Goal: Find specific page/section: Find specific page/section

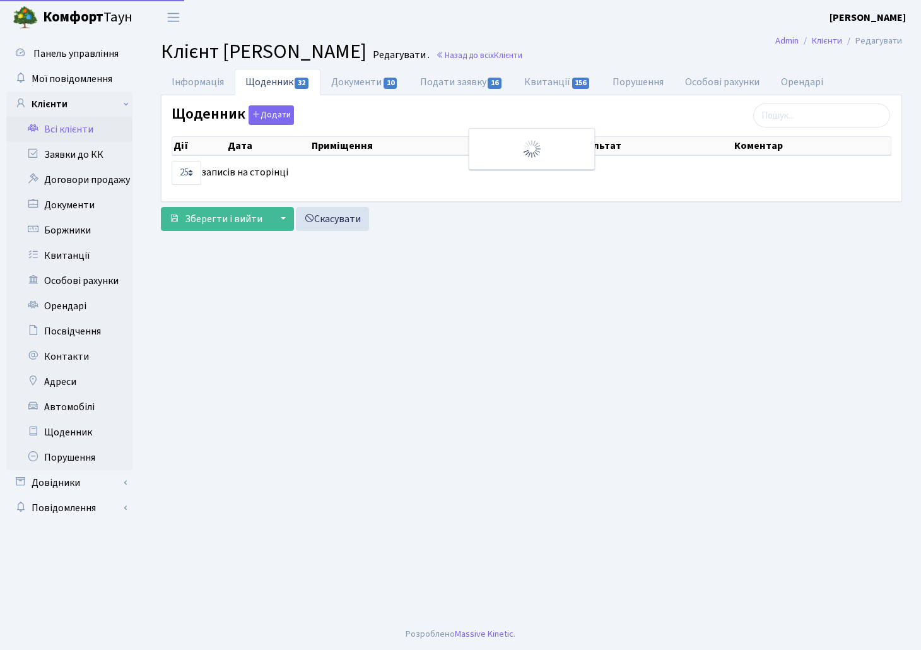
select select "25"
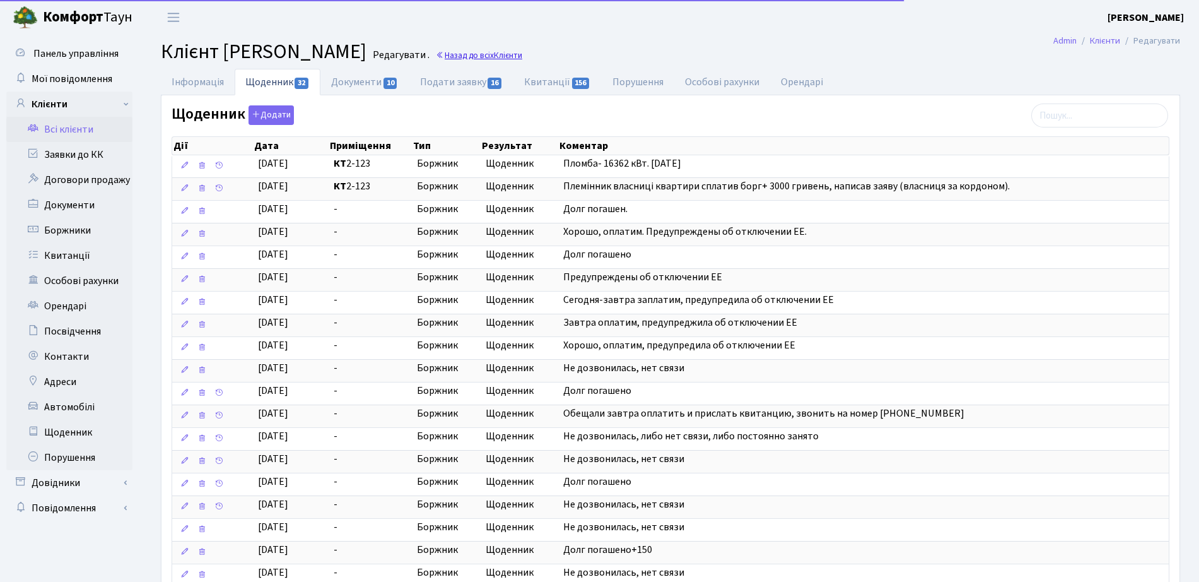
click at [522, 57] on span "Клієнти" at bounding box center [508, 55] width 28 height 12
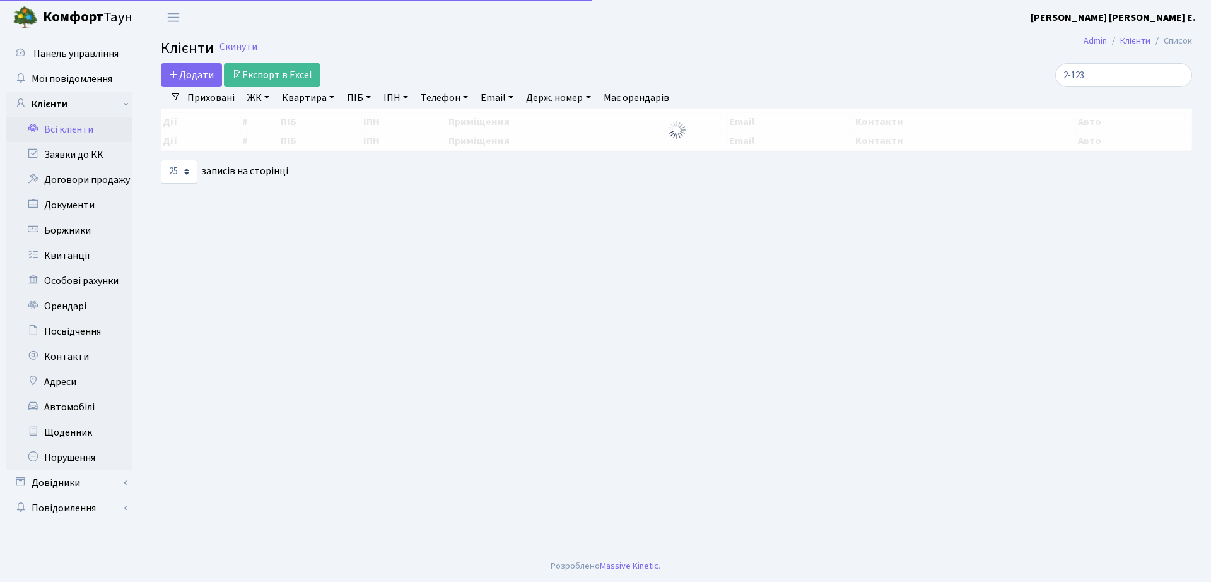
select select "25"
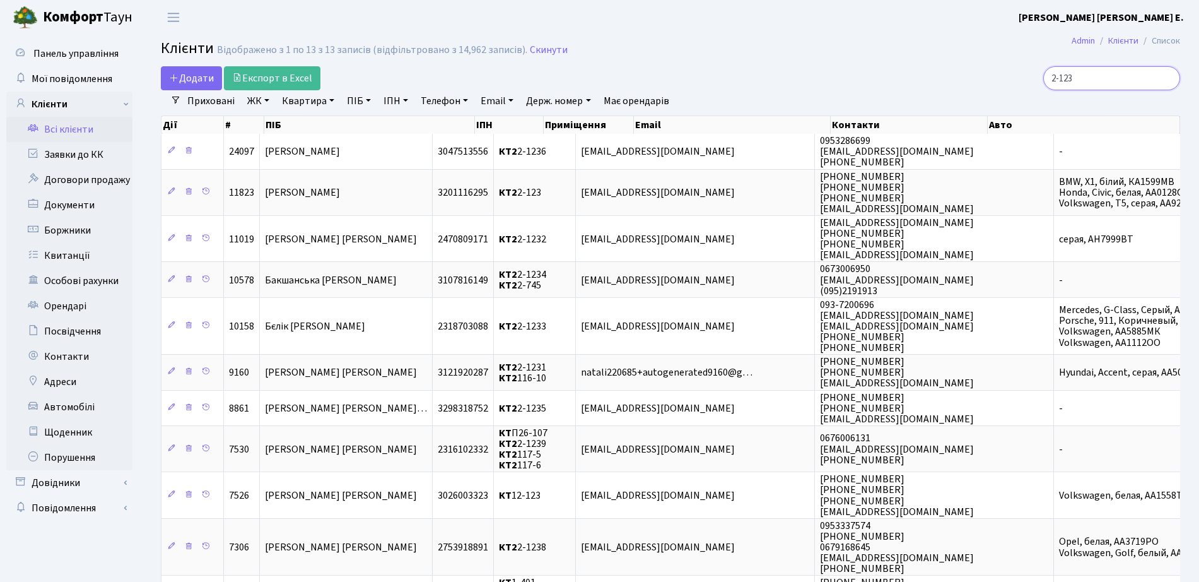
drag, startPoint x: 1105, startPoint y: 86, endPoint x: 901, endPoint y: 119, distance: 206.5
click at [901, 119] on div "Додати Експорт в Excel 2-123 Фільтри Приховані ЖК ТХ, вул. Ділова, 1/2 КТ, вул.…" at bounding box center [670, 428] width 1038 height 724
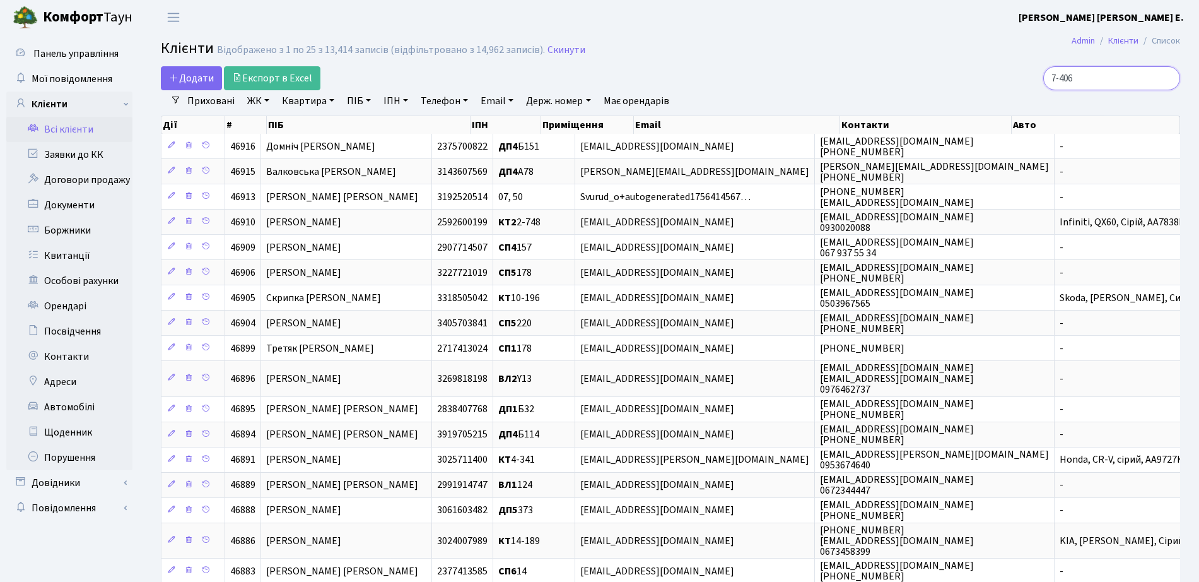
type input "7-406"
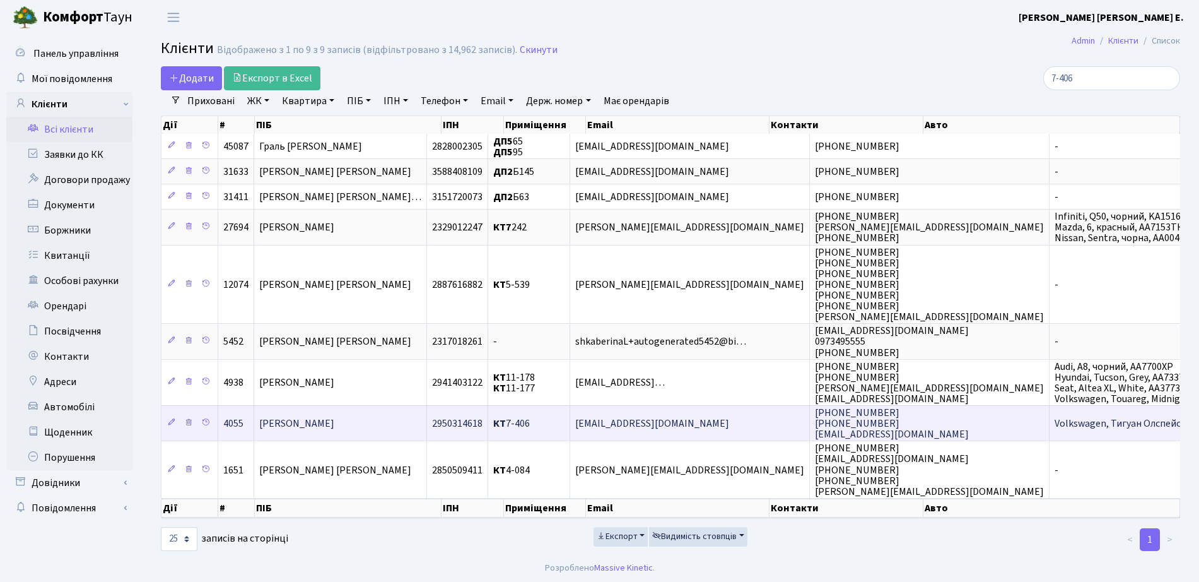
click at [369, 411] on td "[PERSON_NAME]" at bounding box center [340, 422] width 173 height 35
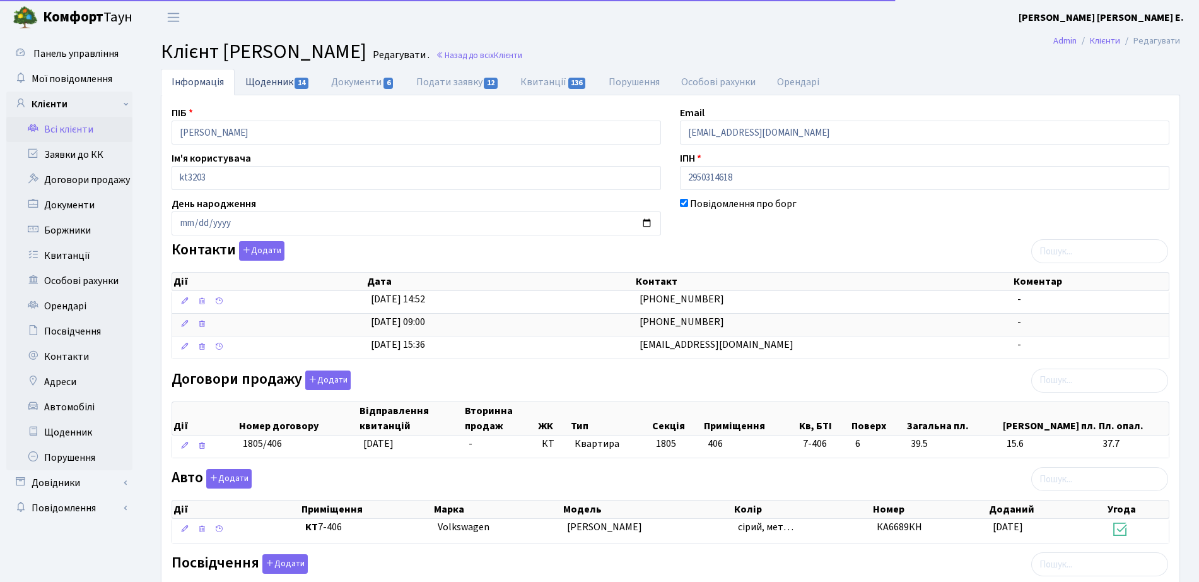
click at [288, 86] on link "Щоденник 14" at bounding box center [278, 82] width 86 height 26
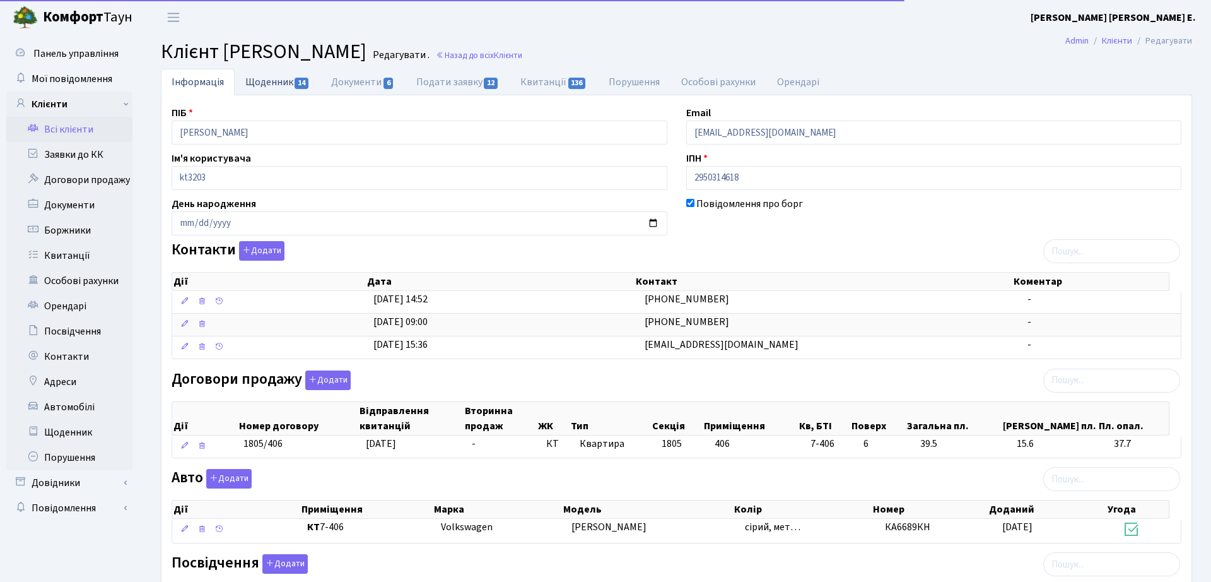
select select "25"
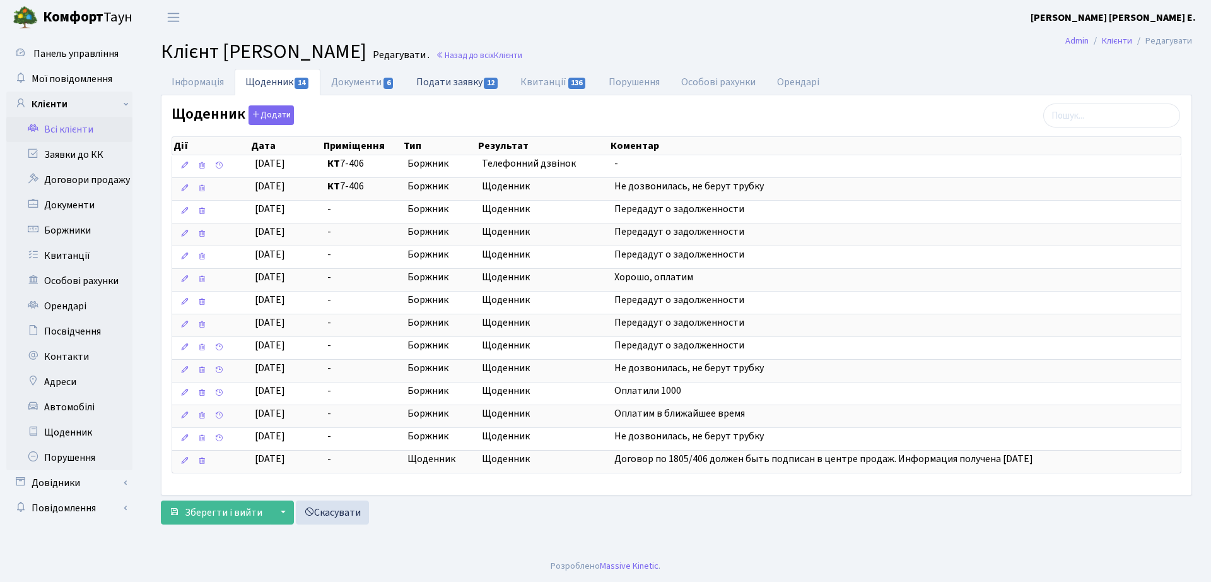
click at [416, 83] on link "Подати заявку 12" at bounding box center [458, 82] width 104 height 26
select select "25"
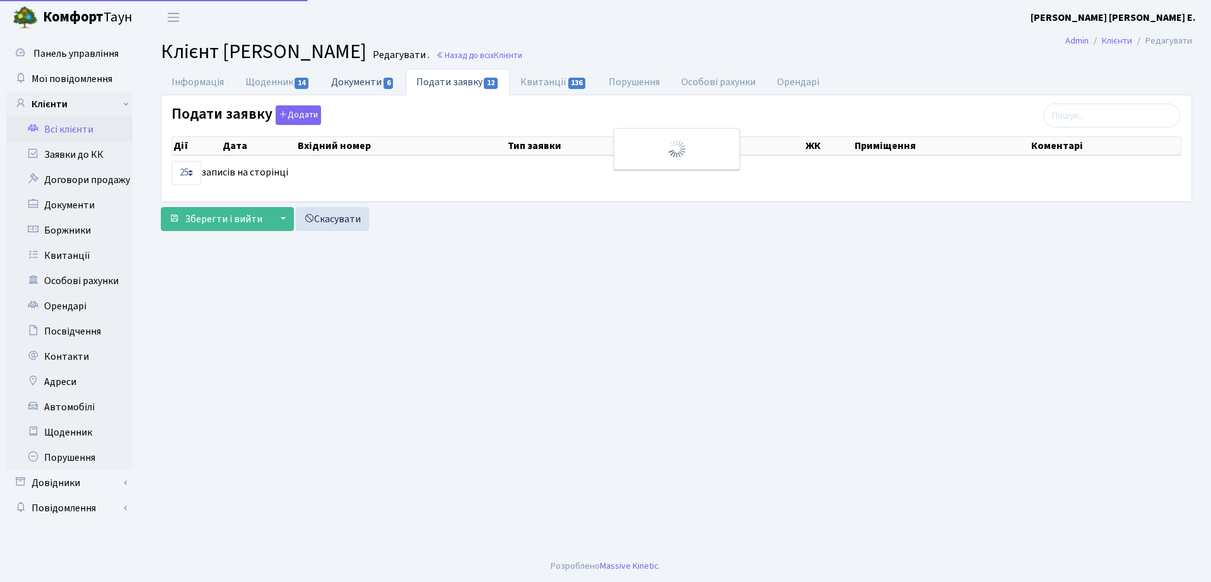
click at [369, 91] on link "Документи 6" at bounding box center [362, 82] width 85 height 26
select select "25"
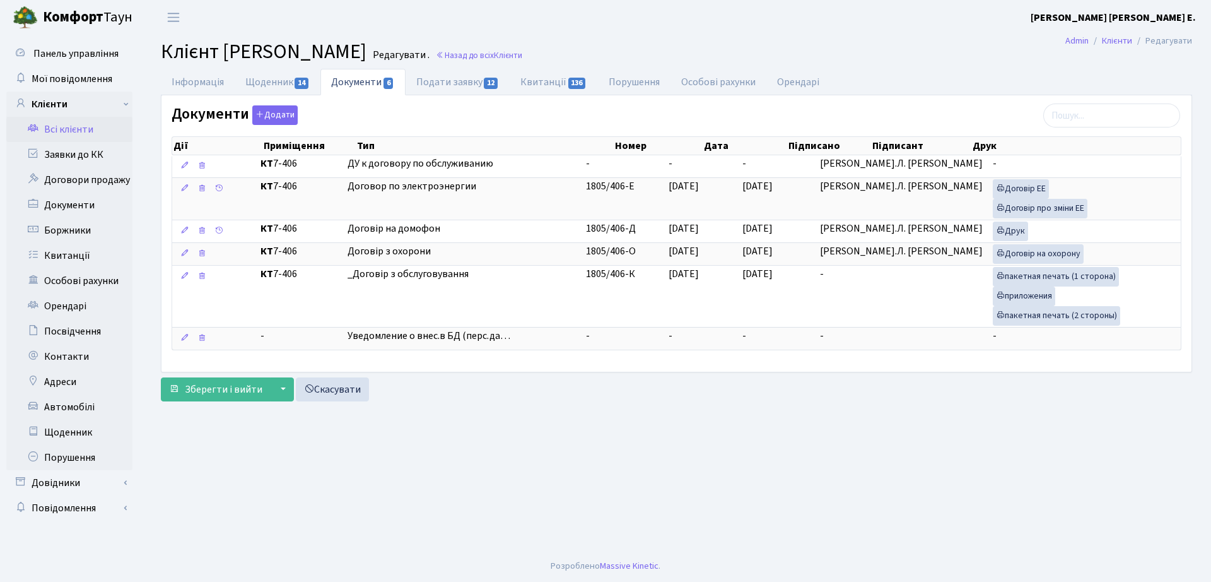
click at [367, 62] on span "Клієнт [PERSON_NAME]" at bounding box center [264, 51] width 206 height 29
click at [482, 81] on link "Подати заявку 12" at bounding box center [458, 82] width 104 height 26
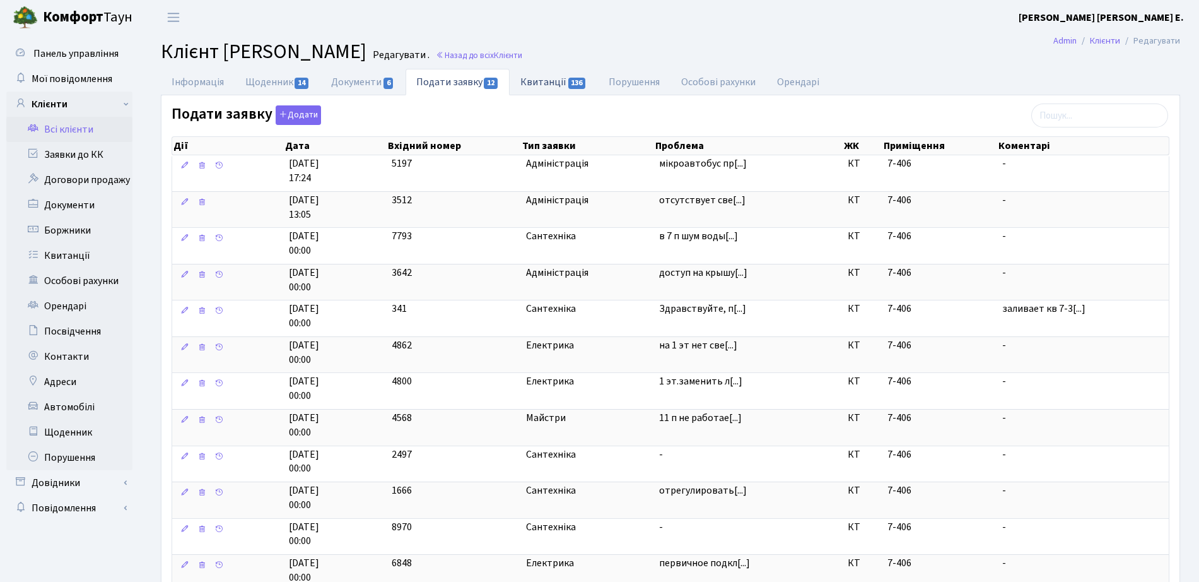
click at [574, 83] on span "136" at bounding box center [577, 83] width 18 height 11
select select "25"
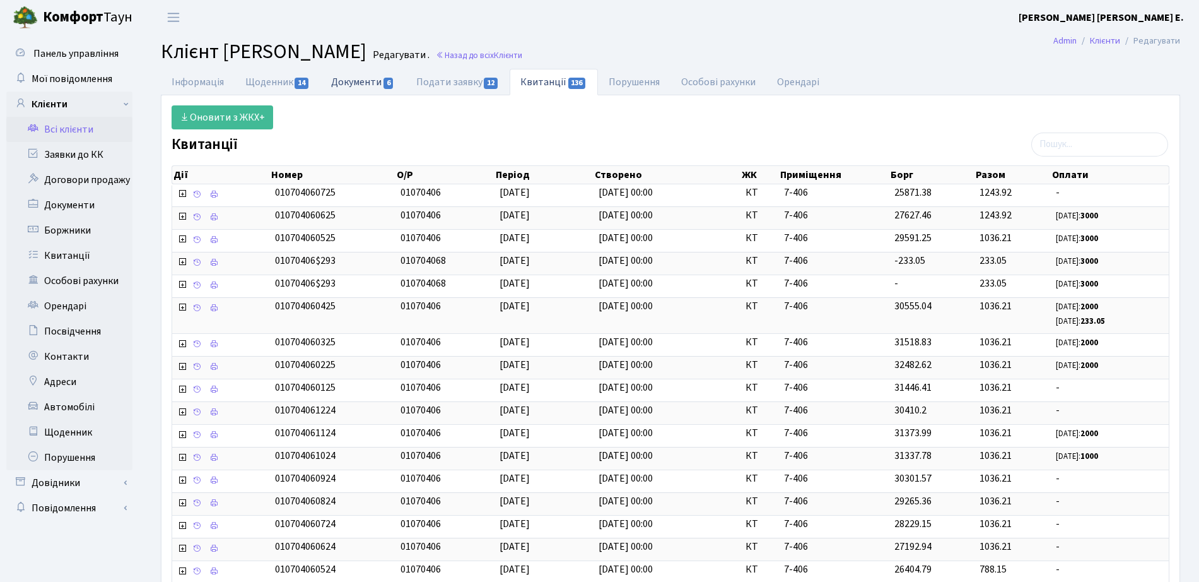
click at [372, 86] on link "Документи 6" at bounding box center [362, 82] width 85 height 26
